Goal: Transaction & Acquisition: Purchase product/service

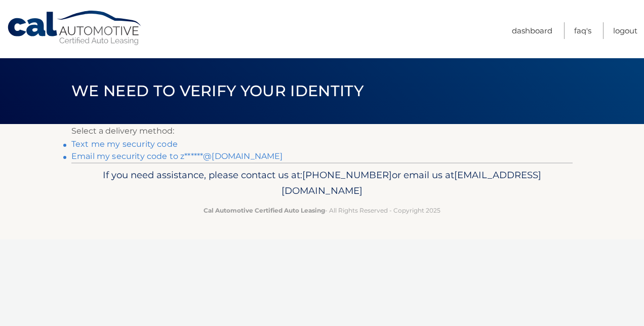
click at [135, 142] on link "Text me my security code" at bounding box center [124, 144] width 106 height 10
click at [99, 156] on link "Email my security code to z******@hotmail.com" at bounding box center [177, 156] width 212 height 10
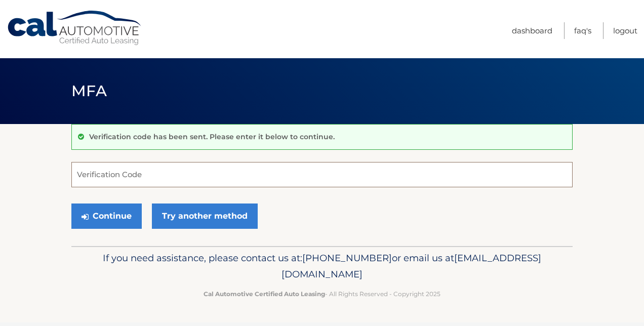
click at [164, 177] on input "Verification Code" at bounding box center [321, 174] width 501 height 25
paste input "704468"
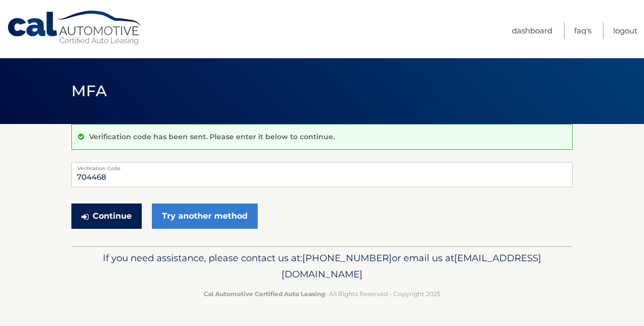
click at [102, 211] on button "Continue" at bounding box center [106, 216] width 70 height 25
type input "704468"
click at [104, 217] on button "Continue" at bounding box center [106, 216] width 70 height 25
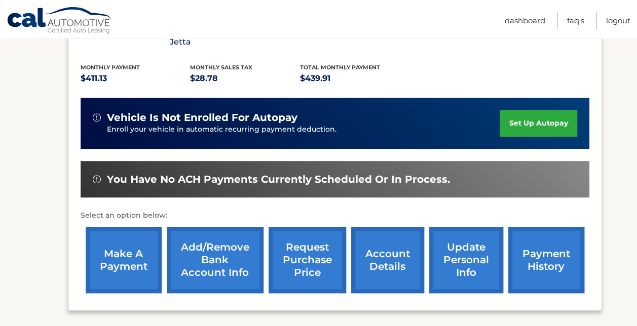
scroll to position [253, 0]
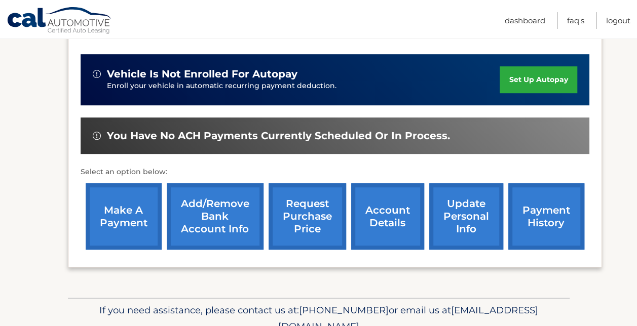
click at [123, 204] on link "make a payment" at bounding box center [124, 216] width 76 height 66
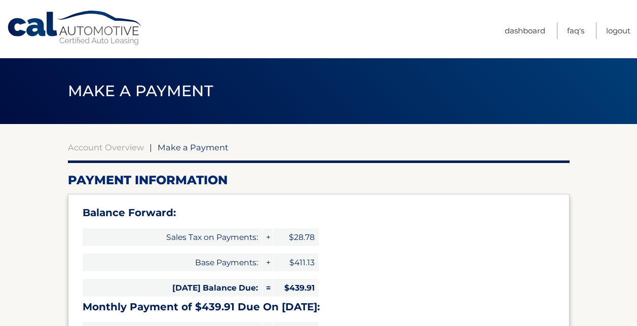
select select "ZTI0NzQyOTMtYmJjOC00MmIxLWIwNjAtMWJkYmFiMTY3MGQ3"
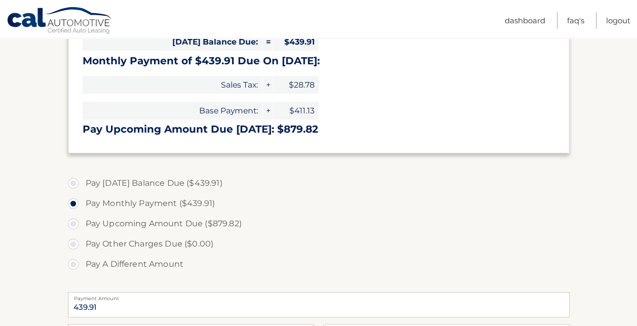
scroll to position [253, 0]
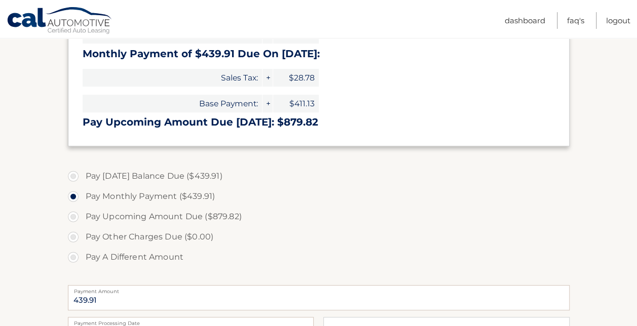
click at [74, 235] on label "Pay Other Charges Due ($0.00)" at bounding box center [318, 237] width 501 height 20
click at [70, 235] on label "Pay Other Charges Due ($0.00)" at bounding box center [318, 237] width 501 height 20
click at [73, 237] on label "Pay Other Charges Due ($0.00)" at bounding box center [318, 237] width 501 height 20
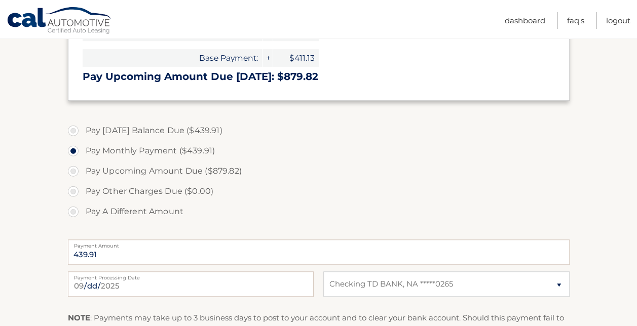
scroll to position [355, 0]
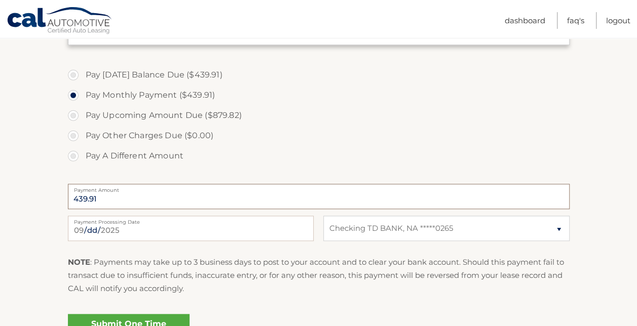
click at [115, 200] on input "439.91" at bounding box center [318, 196] width 501 height 25
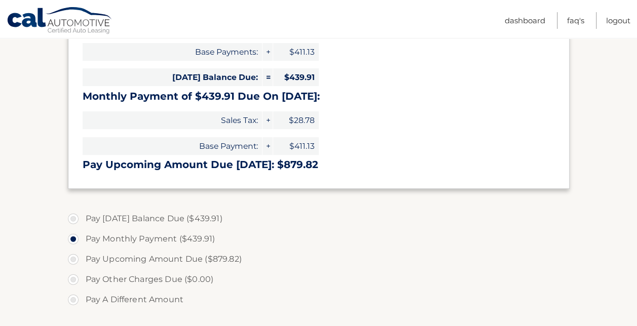
scroll to position [253, 0]
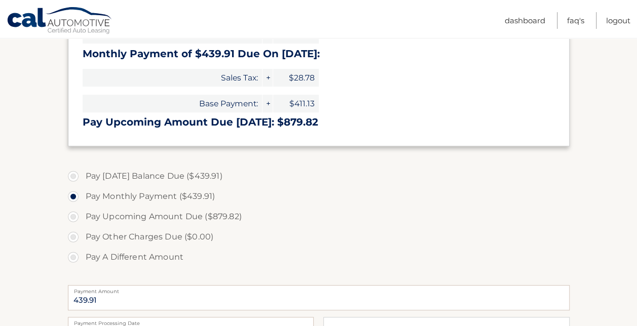
click at [72, 214] on label "Pay Upcoming Amount Due ($879.82)" at bounding box center [318, 217] width 501 height 20
click at [72, 214] on input "Pay Upcoming Amount Due ($879.82)" at bounding box center [77, 215] width 10 height 16
radio input "true"
type input "879.82"
click at [72, 214] on label "Pay Upcoming Amount Due ($879.82)" at bounding box center [318, 217] width 501 height 20
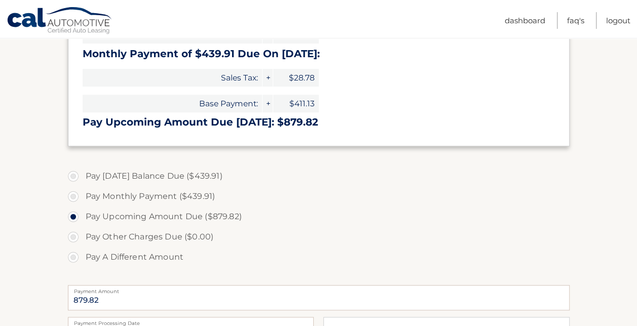
click at [72, 214] on input "Pay Upcoming Amount Due ($879.82)" at bounding box center [77, 215] width 10 height 16
click at [71, 192] on label "Pay Monthly Payment ($439.91)" at bounding box center [318, 196] width 501 height 20
click at [72, 192] on input "Pay Monthly Payment ($439.91)" at bounding box center [77, 194] width 10 height 16
radio input "true"
type input "439.91"
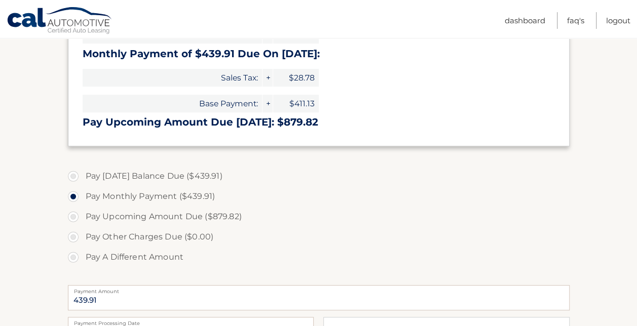
click at [75, 234] on label "Pay Other Charges Due ($0.00)" at bounding box center [318, 237] width 501 height 20
click at [71, 236] on label "Pay Other Charges Due ($0.00)" at bounding box center [318, 237] width 501 height 20
click at [74, 237] on label "Pay Other Charges Due ($0.00)" at bounding box center [318, 237] width 501 height 20
click at [73, 258] on label "Pay A Different Amount" at bounding box center [318, 257] width 501 height 20
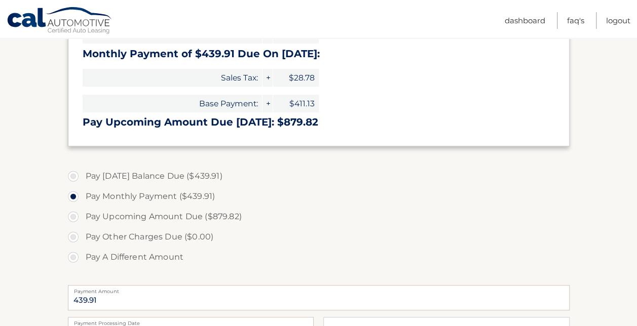
click at [73, 258] on input "Pay A Different Amount" at bounding box center [77, 255] width 10 height 16
radio input "true"
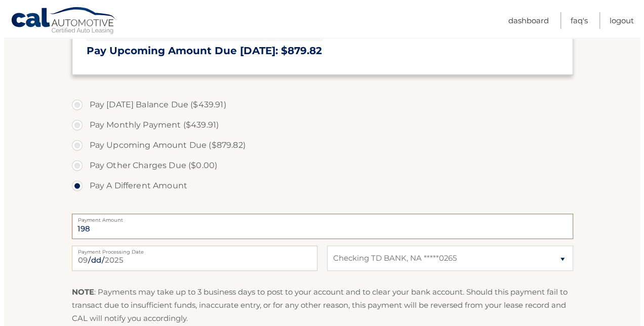
scroll to position [405, 0]
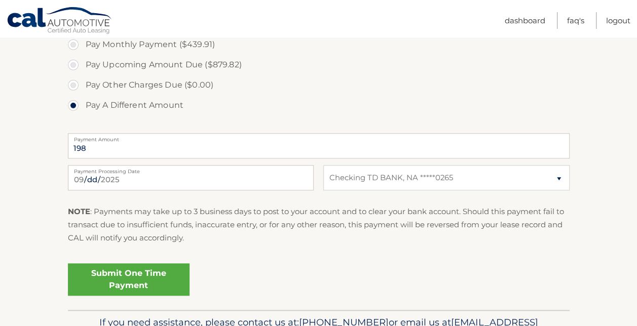
click at [316, 246] on div "NOTE : Payments may take up to 3 business days to post to your account and to c…" at bounding box center [318, 229] width 501 height 48
click at [120, 145] on input "198" at bounding box center [318, 145] width 501 height 25
type input "1"
type input "200"
click at [258, 252] on fieldset "Pay Today's Balance Due ($439.91) Pay Monthly Payment ($439.91) Pay Upcoming Am…" at bounding box center [318, 160] width 501 height 299
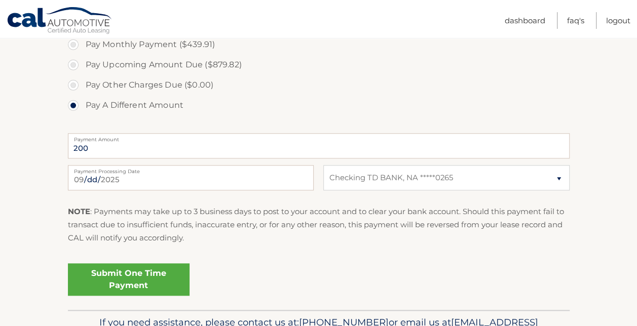
click at [151, 274] on link "Submit One Time Payment" at bounding box center [129, 279] width 122 height 32
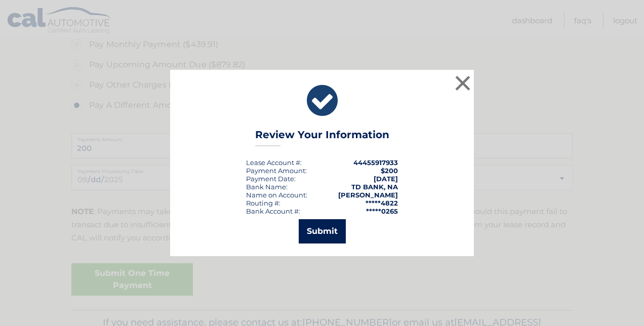
click at [320, 226] on button "Submit" at bounding box center [322, 231] width 47 height 24
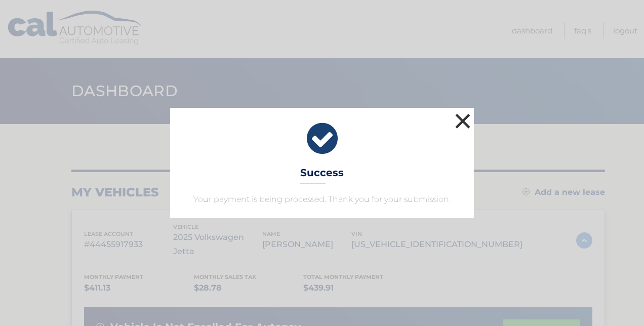
click at [458, 120] on button "×" at bounding box center [463, 121] width 20 height 20
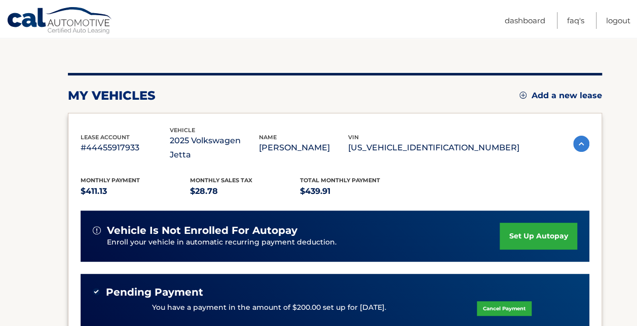
scroll to position [51, 0]
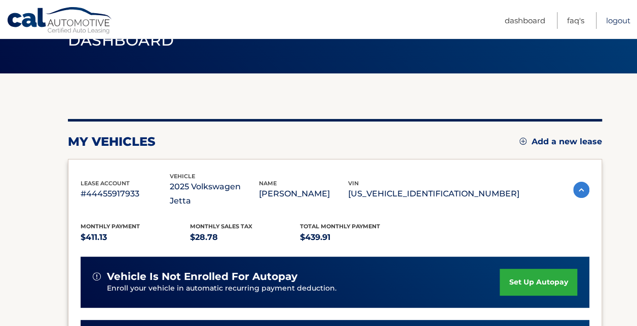
click at [614, 17] on link "Logout" at bounding box center [618, 20] width 24 height 17
